Goal: Find specific page/section: Find specific page/section

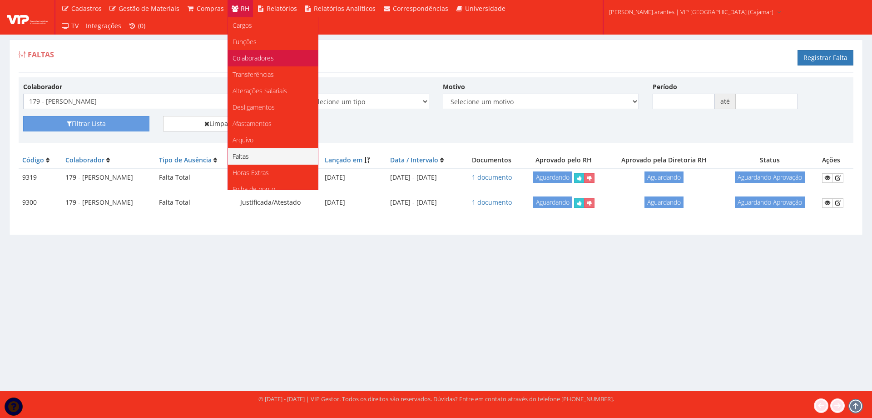
click at [243, 60] on span "Colaboradores" at bounding box center [253, 58] width 41 height 9
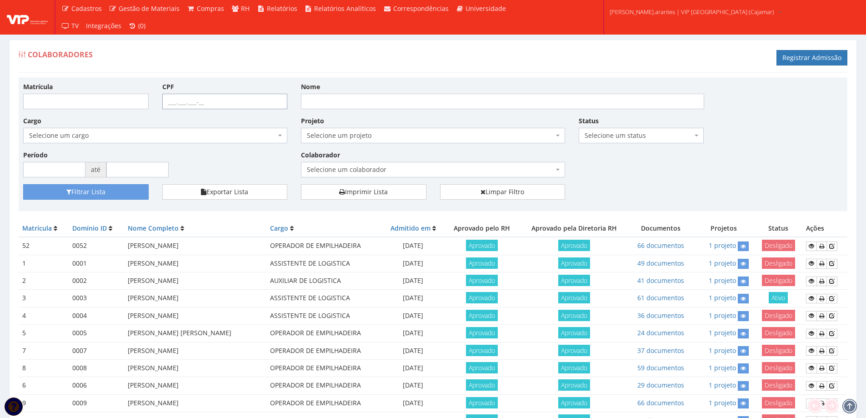
click at [167, 100] on input "CPF" at bounding box center [224, 101] width 125 height 15
paste input "58.080.681-26"
type input "58.080.681-26"
click at [87, 188] on button "Filtrar Lista" at bounding box center [85, 191] width 125 height 15
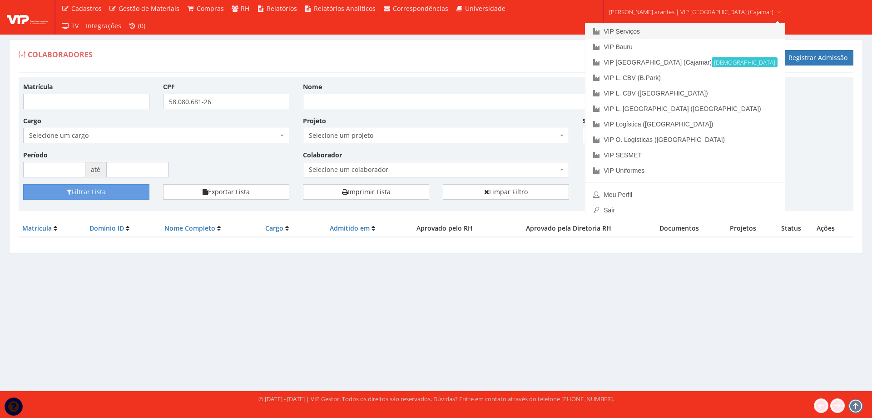
click at [641, 34] on link "VIP Serviços" at bounding box center [685, 31] width 199 height 15
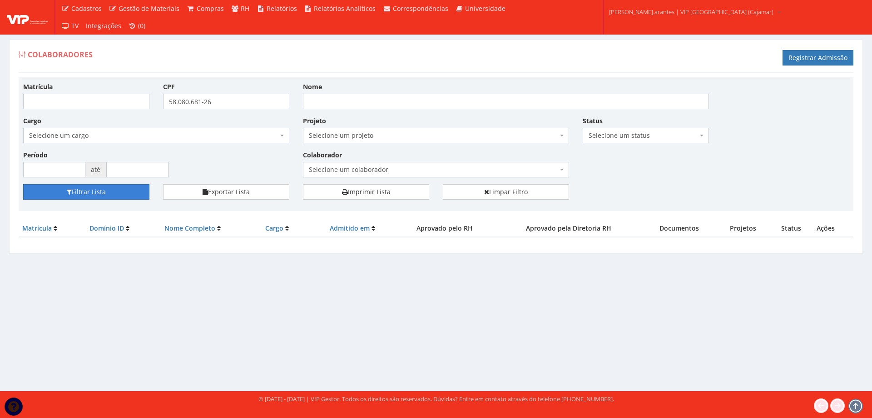
click at [86, 193] on button "Filtrar Lista" at bounding box center [86, 191] width 126 height 15
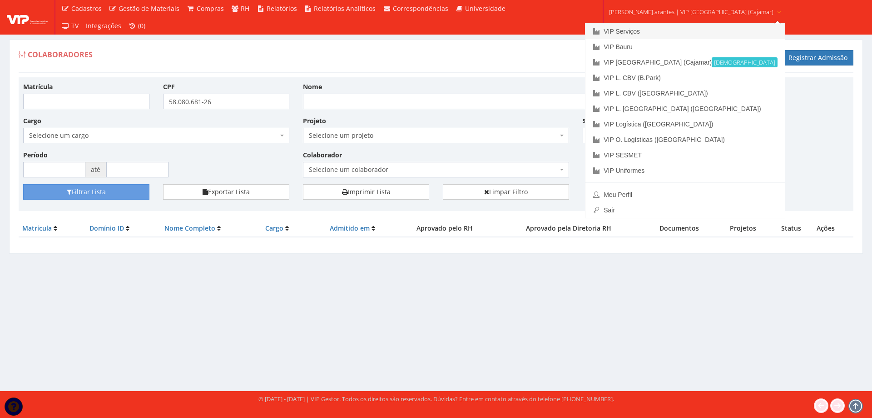
click at [617, 34] on link "VIP Serviços" at bounding box center [685, 31] width 199 height 15
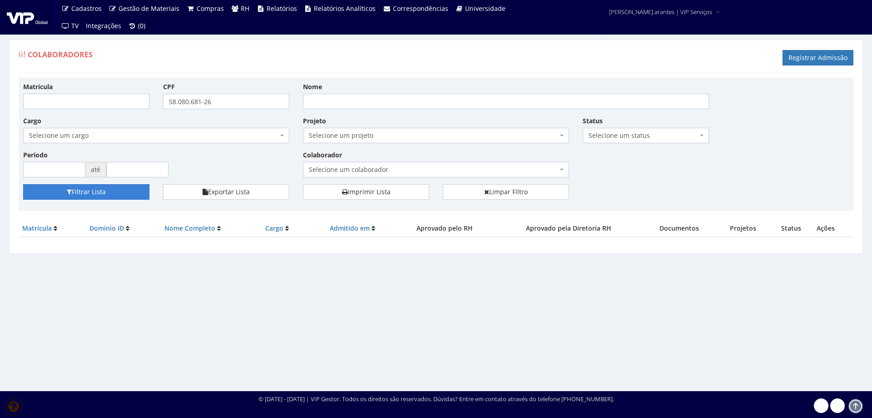
click at [92, 190] on button "Filtrar Lista" at bounding box center [86, 191] width 126 height 15
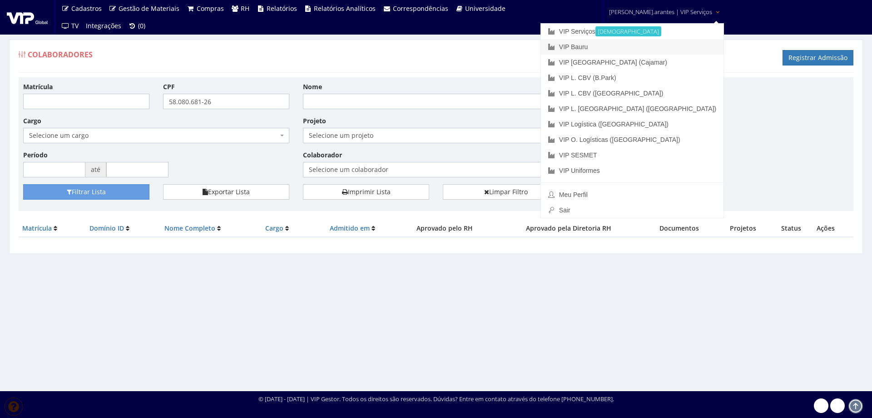
click at [617, 47] on link "VIP Bauru" at bounding box center [632, 46] width 183 height 15
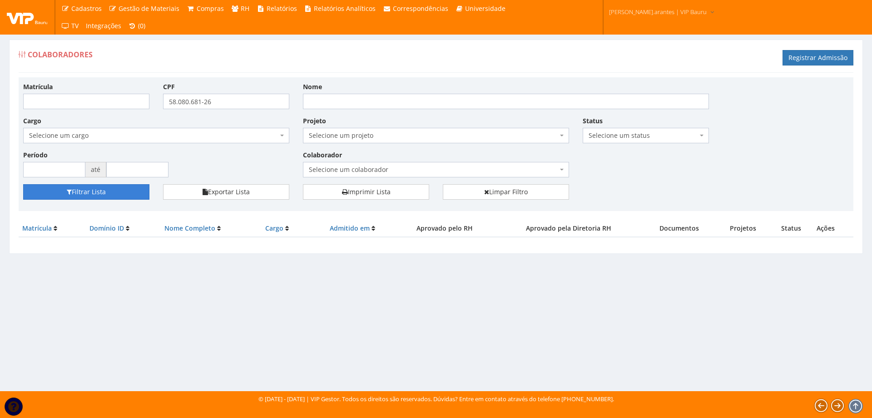
click at [89, 190] on button "Filtrar Lista" at bounding box center [86, 191] width 126 height 15
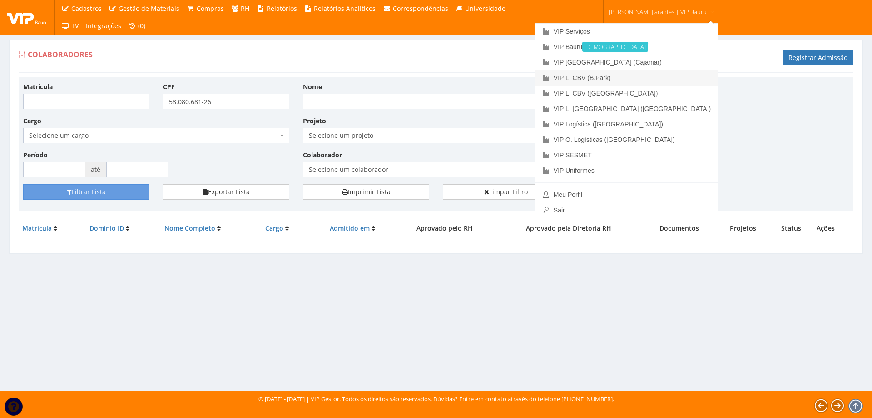
click at [638, 77] on link "VIP L. CBV (B.Park)" at bounding box center [627, 77] width 183 height 15
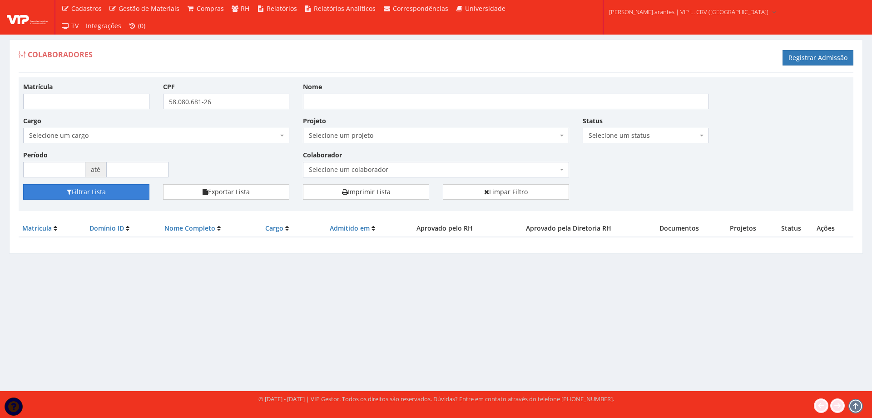
click at [75, 191] on button "Filtrar Lista" at bounding box center [86, 191] width 126 height 15
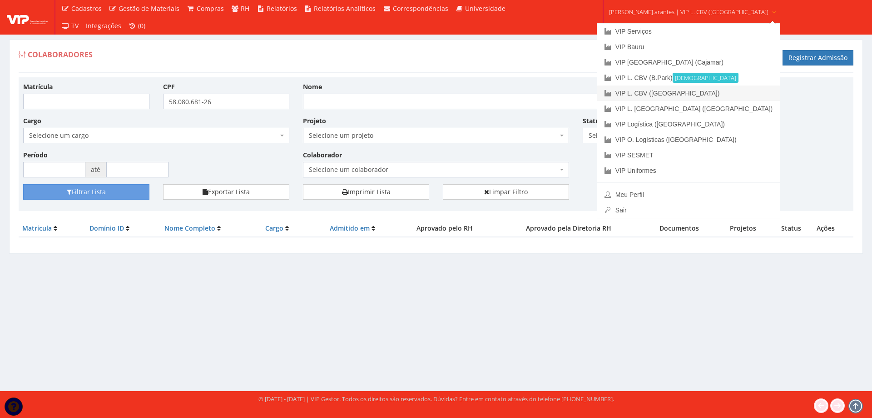
click at [630, 93] on link "VIP L. CBV ([GEOGRAPHIC_DATA])" at bounding box center [689, 92] width 183 height 15
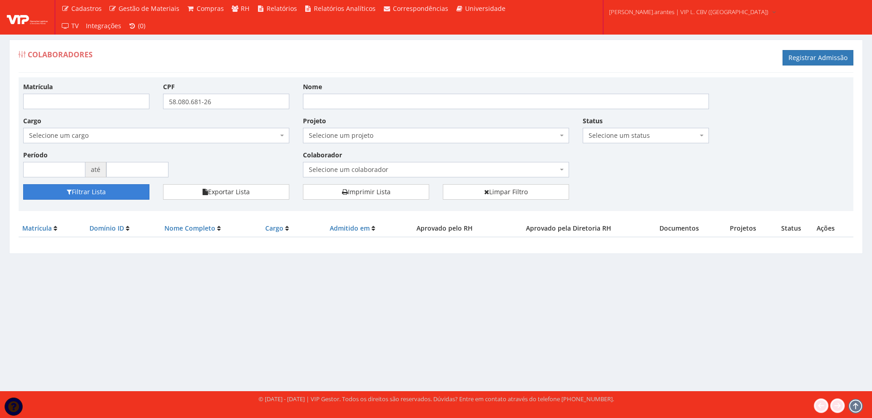
click at [78, 191] on button "Filtrar Lista" at bounding box center [86, 191] width 126 height 15
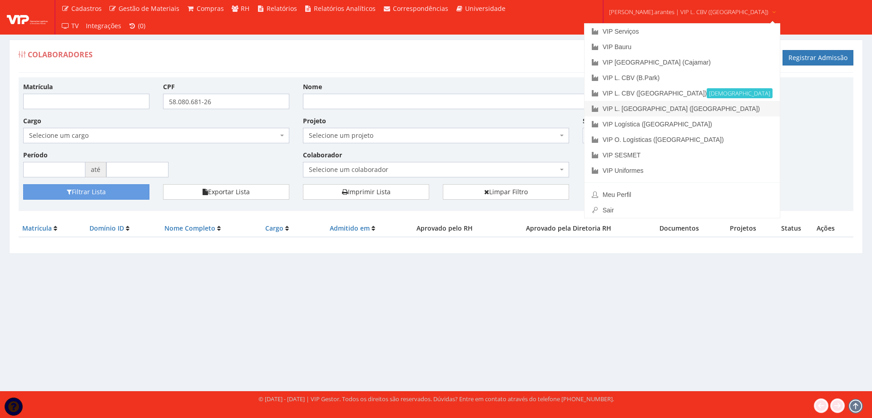
click at [633, 105] on link "VIP L. [GEOGRAPHIC_DATA] ([GEOGRAPHIC_DATA])" at bounding box center [683, 108] width 196 height 15
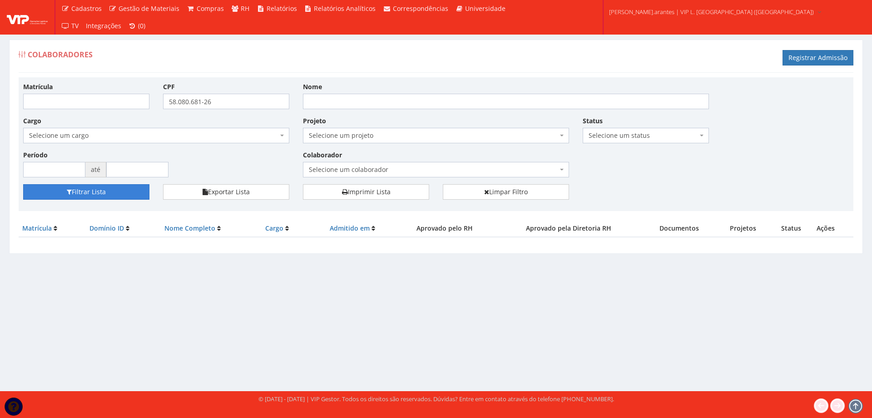
click at [80, 190] on button "Filtrar Lista" at bounding box center [86, 191] width 126 height 15
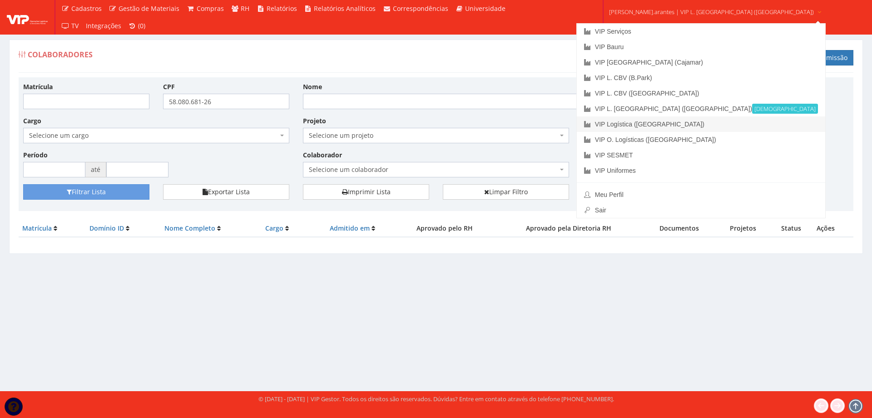
click at [644, 122] on link "VIP Logística ([GEOGRAPHIC_DATA])" at bounding box center [701, 123] width 249 height 15
